Goal: Task Accomplishment & Management: Complete application form

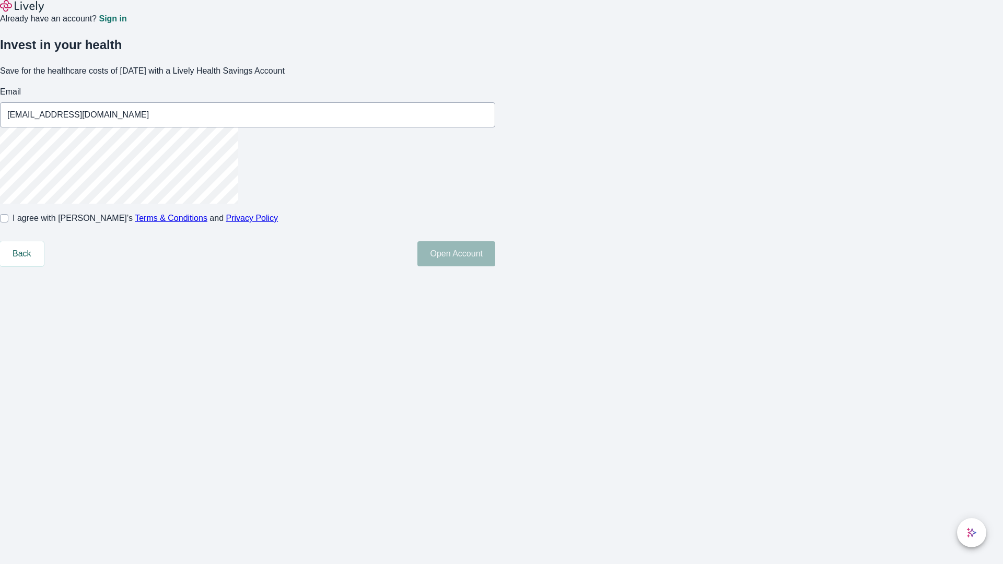
click at [8, 222] on input "I agree with Lively’s Terms & Conditions and Privacy Policy" at bounding box center [4, 218] width 8 height 8
checkbox input "true"
click at [495, 266] on button "Open Account" at bounding box center [456, 253] width 78 height 25
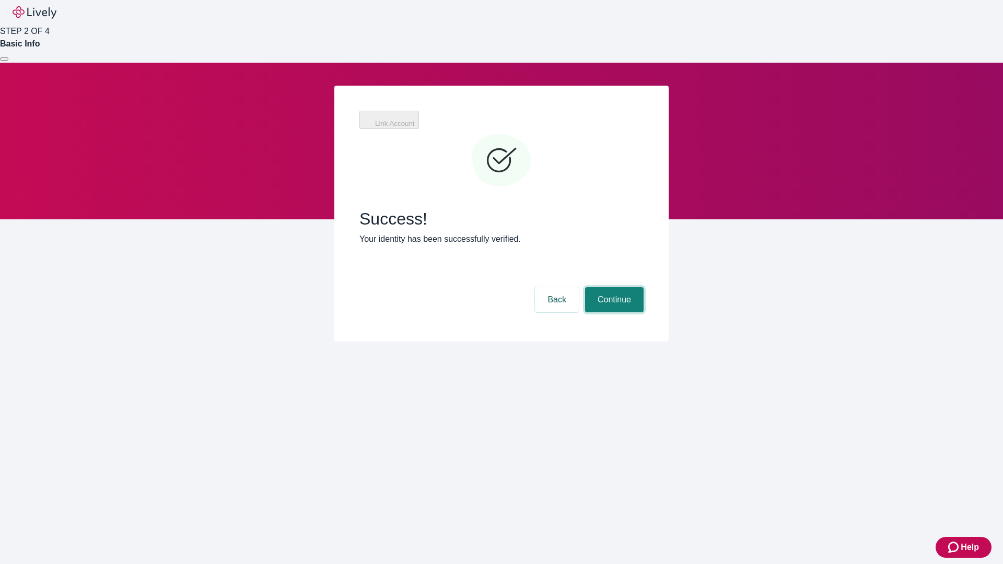
click at [613, 287] on button "Continue" at bounding box center [614, 299] width 58 height 25
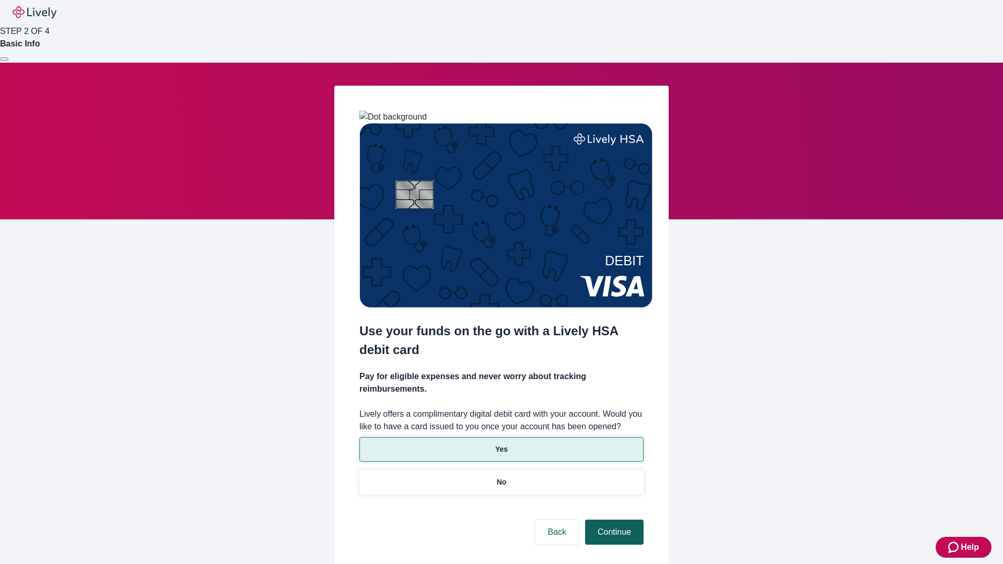
click at [501, 444] on p "Yes" at bounding box center [501, 449] width 13 height 11
click at [613, 520] on button "Continue" at bounding box center [614, 532] width 58 height 25
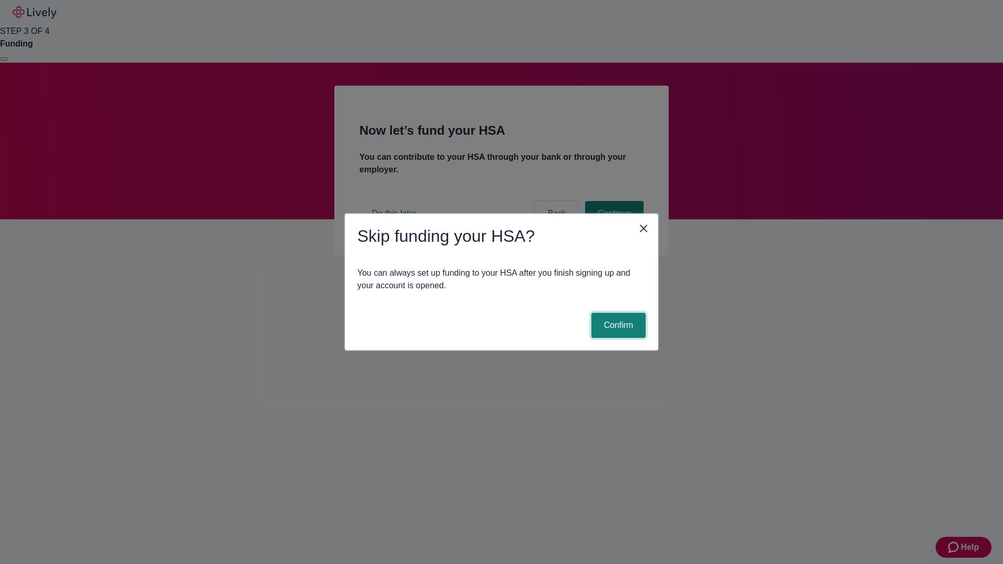
click at [617, 325] on button "Confirm" at bounding box center [618, 325] width 54 height 25
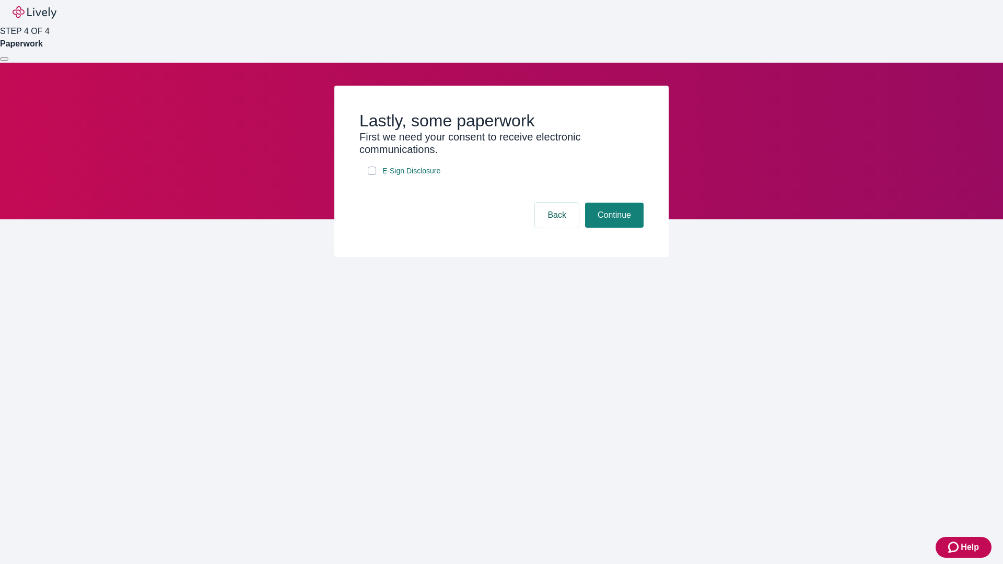
click at [372, 175] on input "E-Sign Disclosure" at bounding box center [372, 171] width 8 height 8
checkbox input "true"
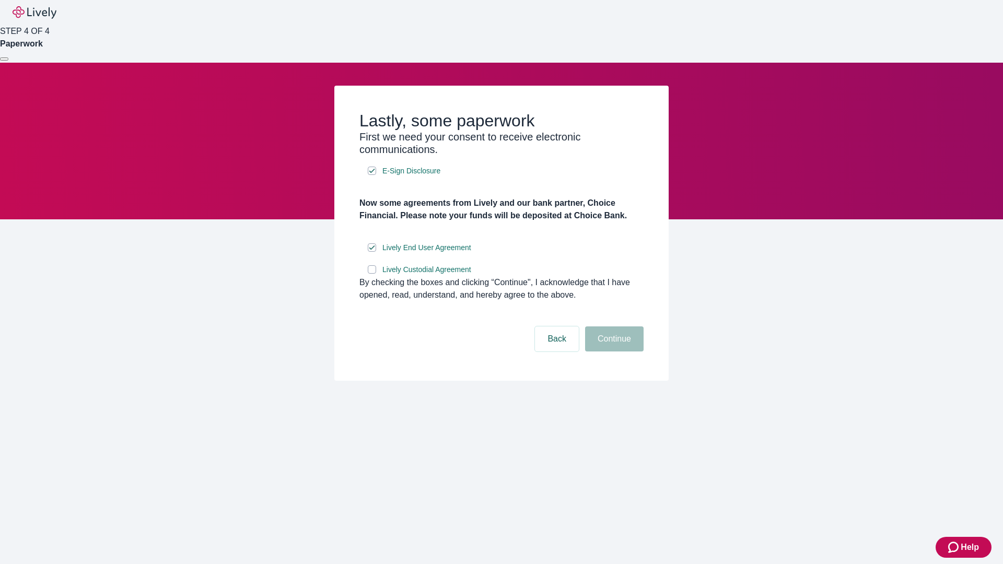
click at [372, 274] on input "Lively Custodial Agreement" at bounding box center [372, 269] width 8 height 8
checkbox input "true"
click at [613, 352] on button "Continue" at bounding box center [614, 338] width 58 height 25
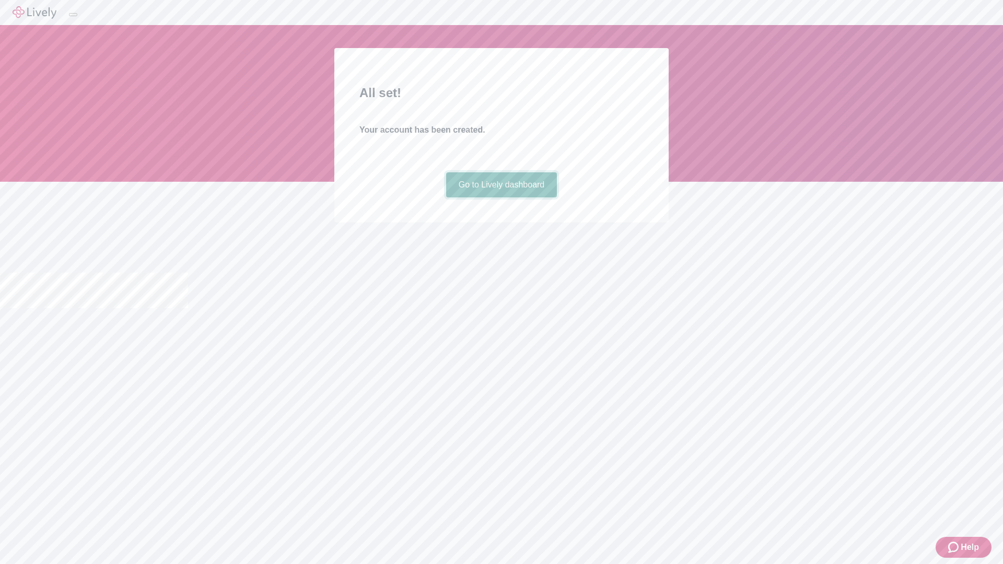
click at [501, 197] on link "Go to Lively dashboard" at bounding box center [501, 184] width 111 height 25
